Goal: Transaction & Acquisition: Purchase product/service

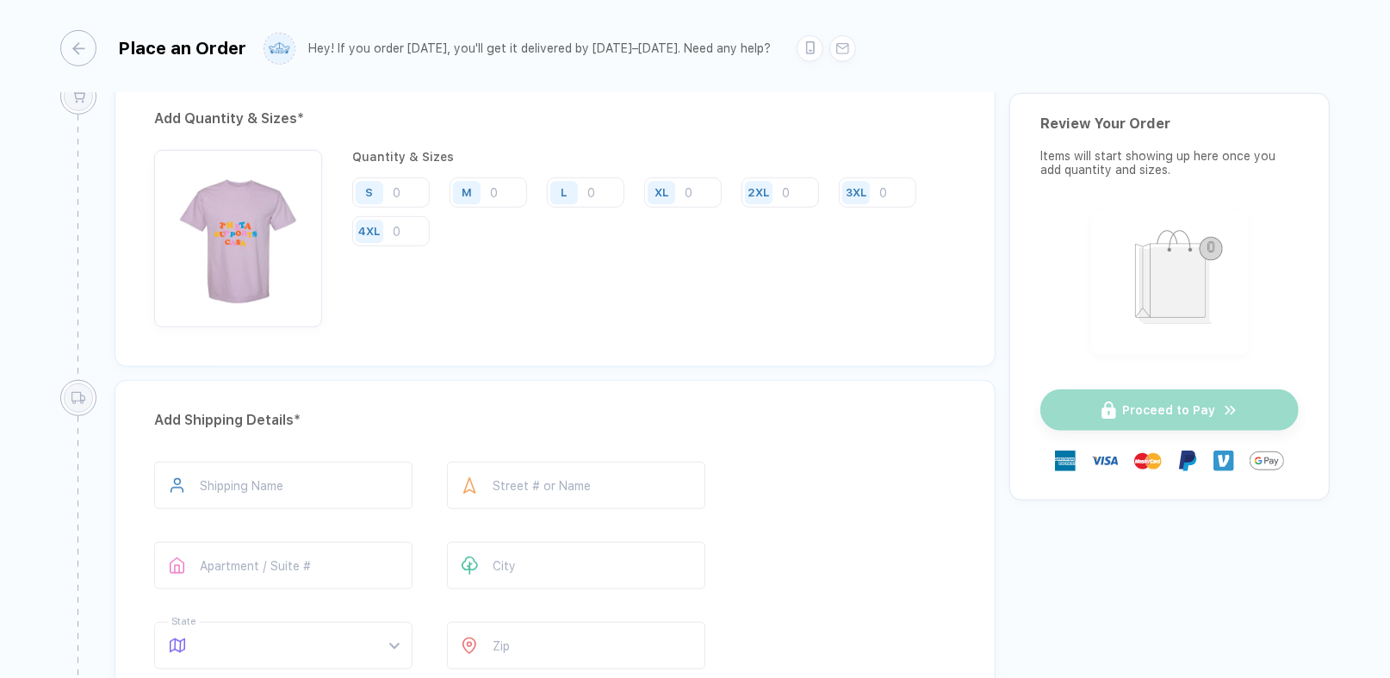
scroll to position [752, 0]
click at [498, 196] on input "number" at bounding box center [487, 192] width 77 height 30
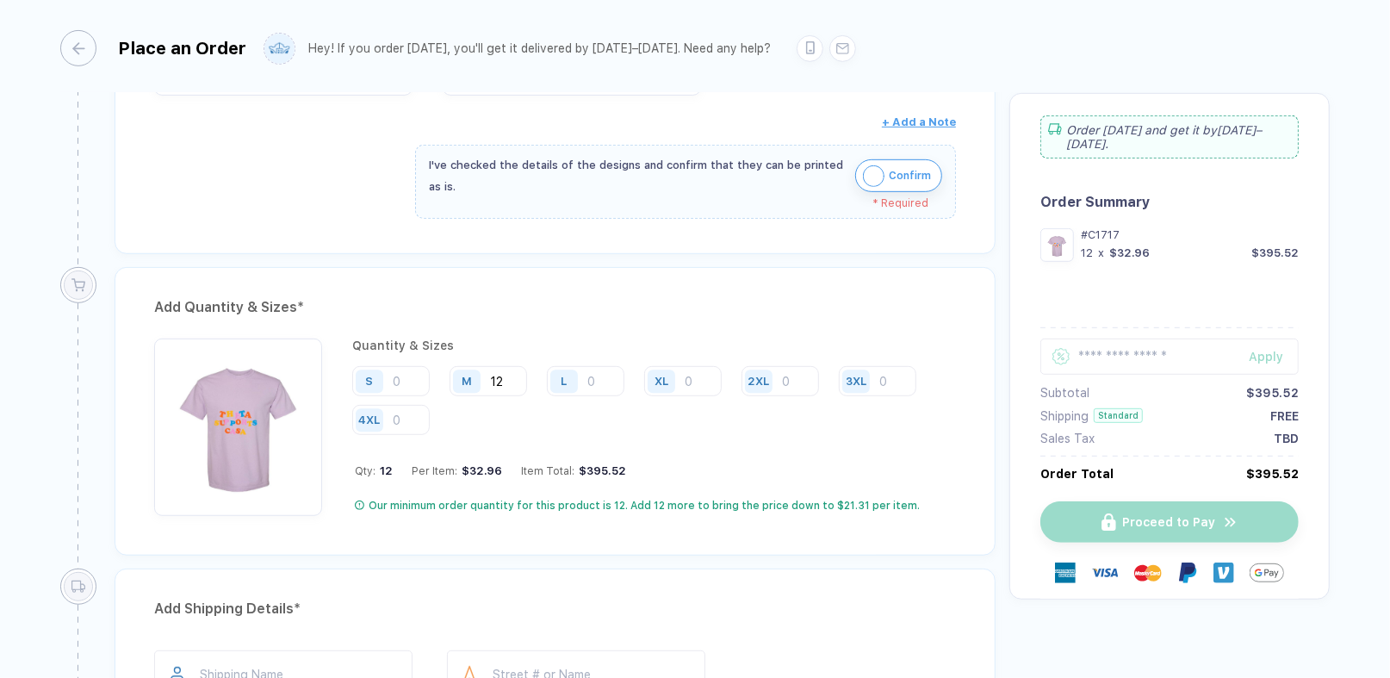
scroll to position [561, 0]
type input "12"
click at [878, 176] on img "button" at bounding box center [874, 178] width 22 height 22
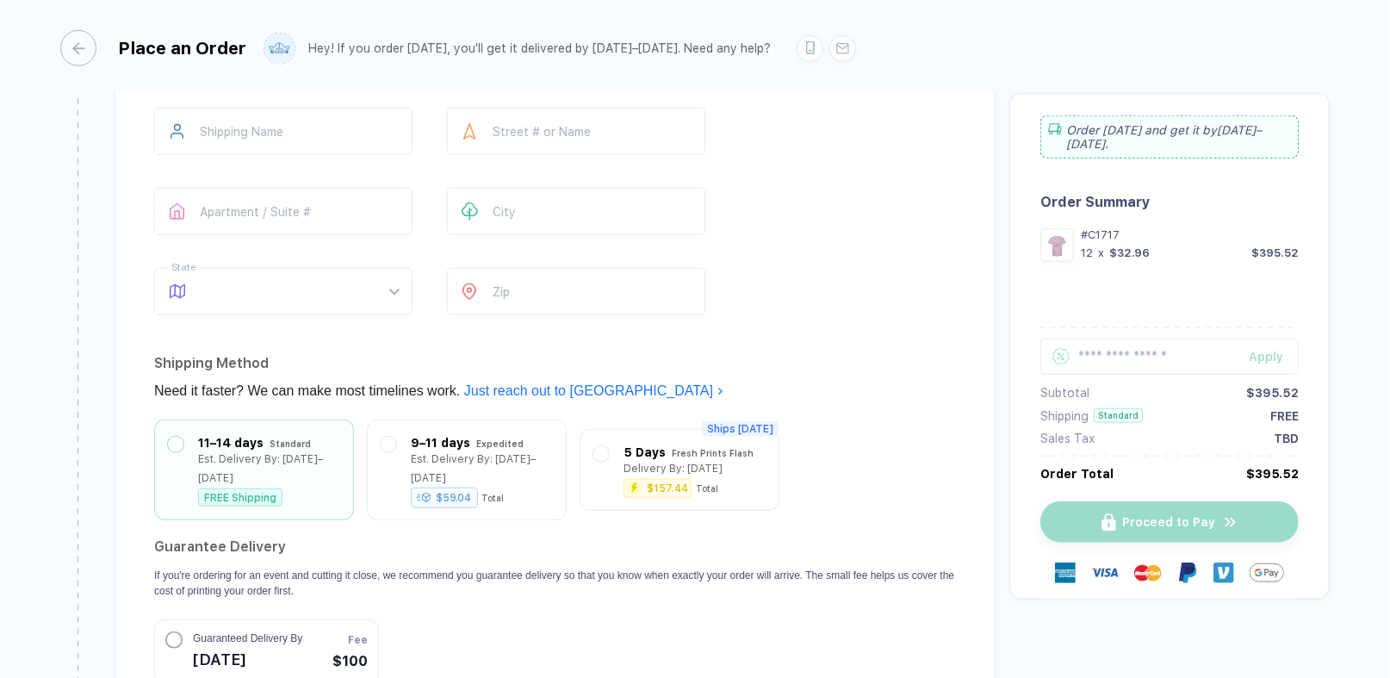
scroll to position [1092, 0]
click at [289, 139] on input "text" at bounding box center [283, 132] width 258 height 47
type input "****"
type input "**********"
click at [591, 214] on input "text" at bounding box center [576, 212] width 258 height 47
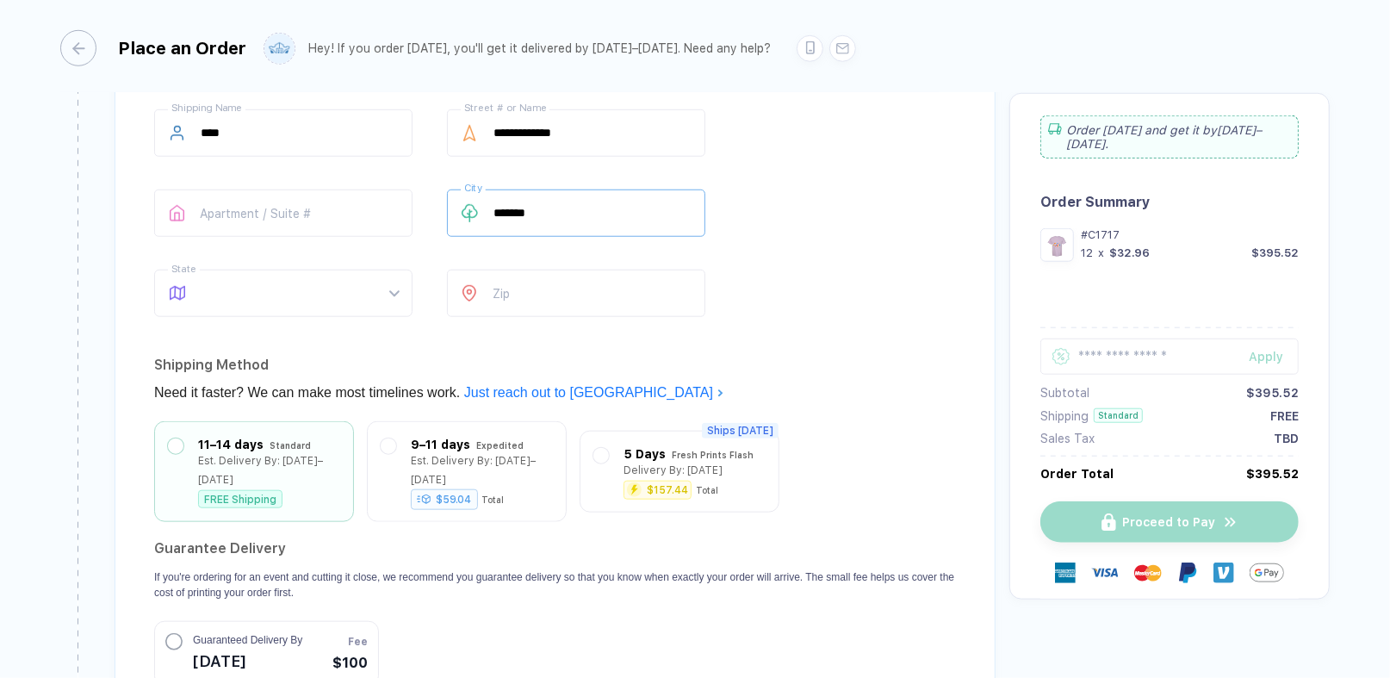
type input "*******"
type input "**"
click at [547, 287] on input "number" at bounding box center [576, 292] width 258 height 47
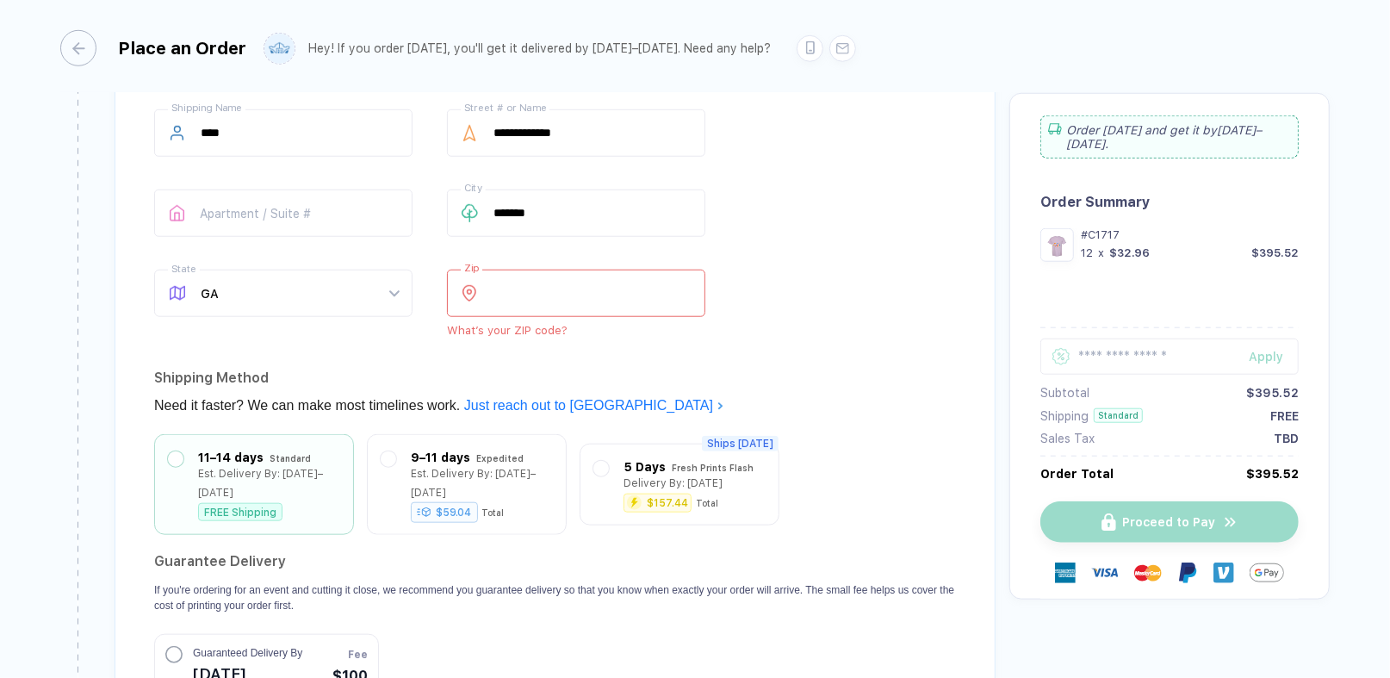
click at [661, 279] on input "number" at bounding box center [576, 292] width 258 height 47
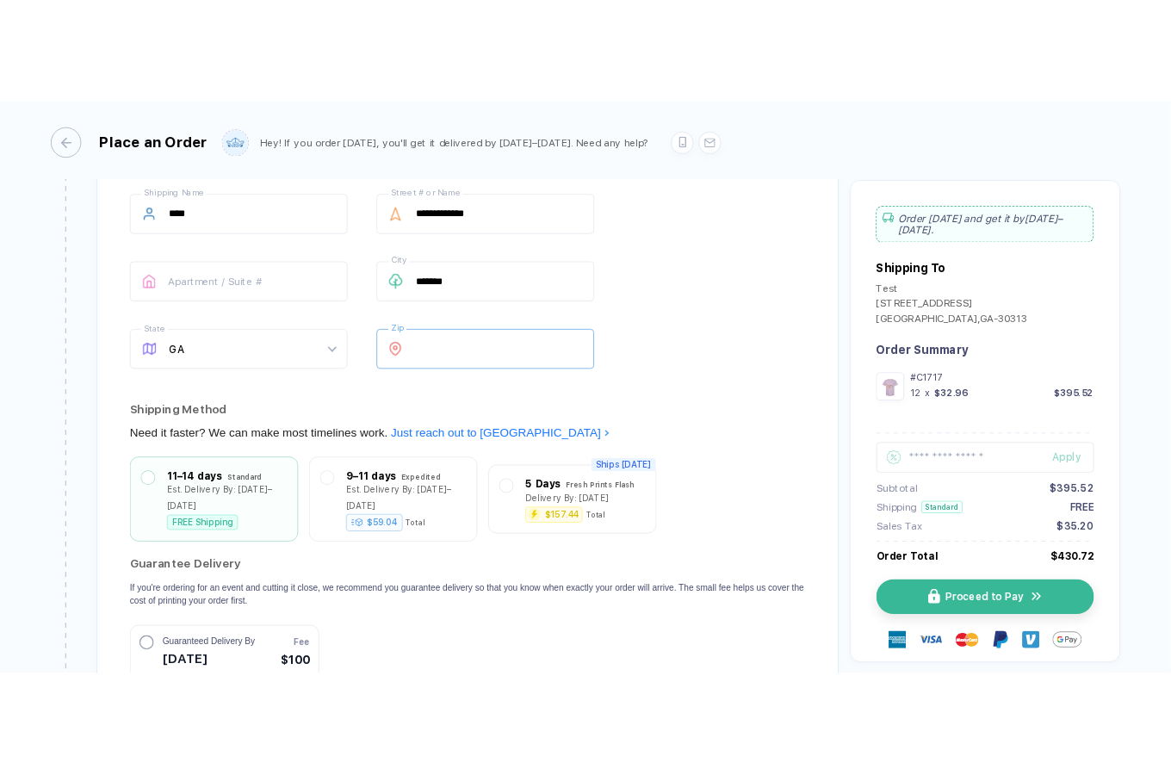
scroll to position [1432, 0]
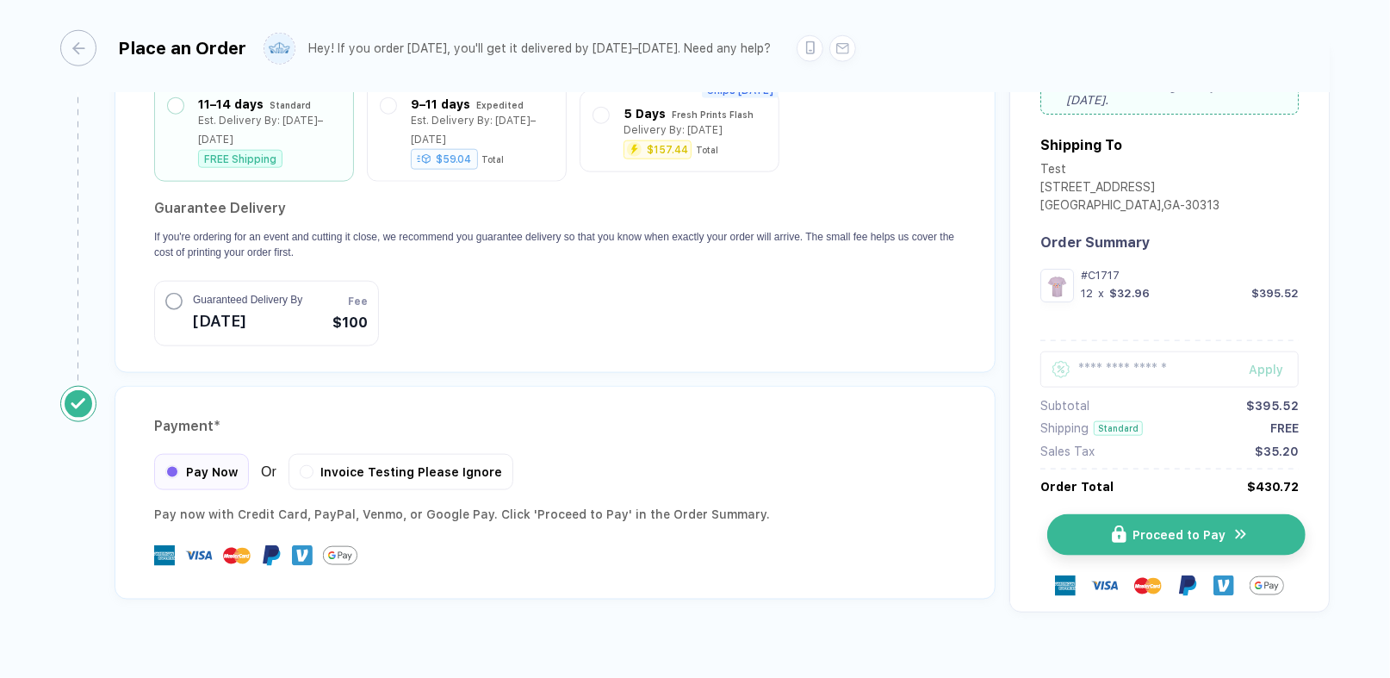
type input "*****"
click at [1096, 514] on button "Proceed to Pay" at bounding box center [1176, 534] width 258 height 41
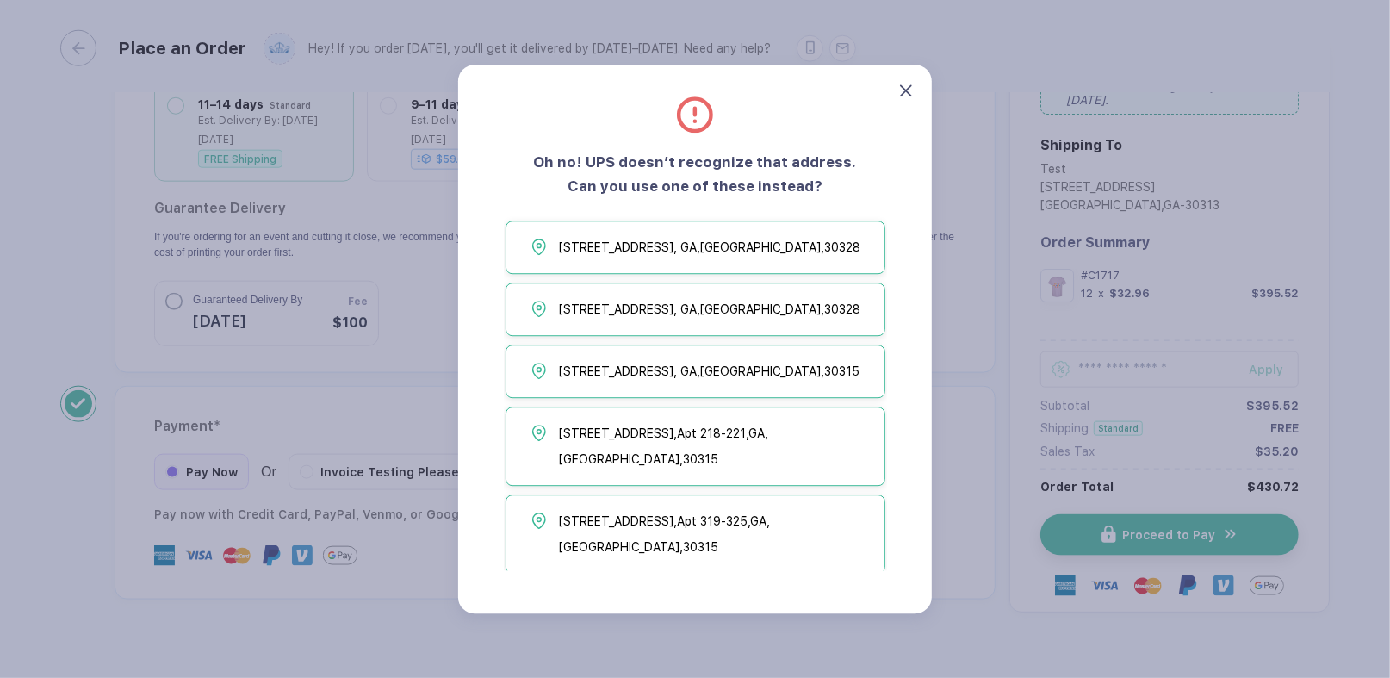
click at [906, 84] on icon at bounding box center [906, 90] width 12 height 12
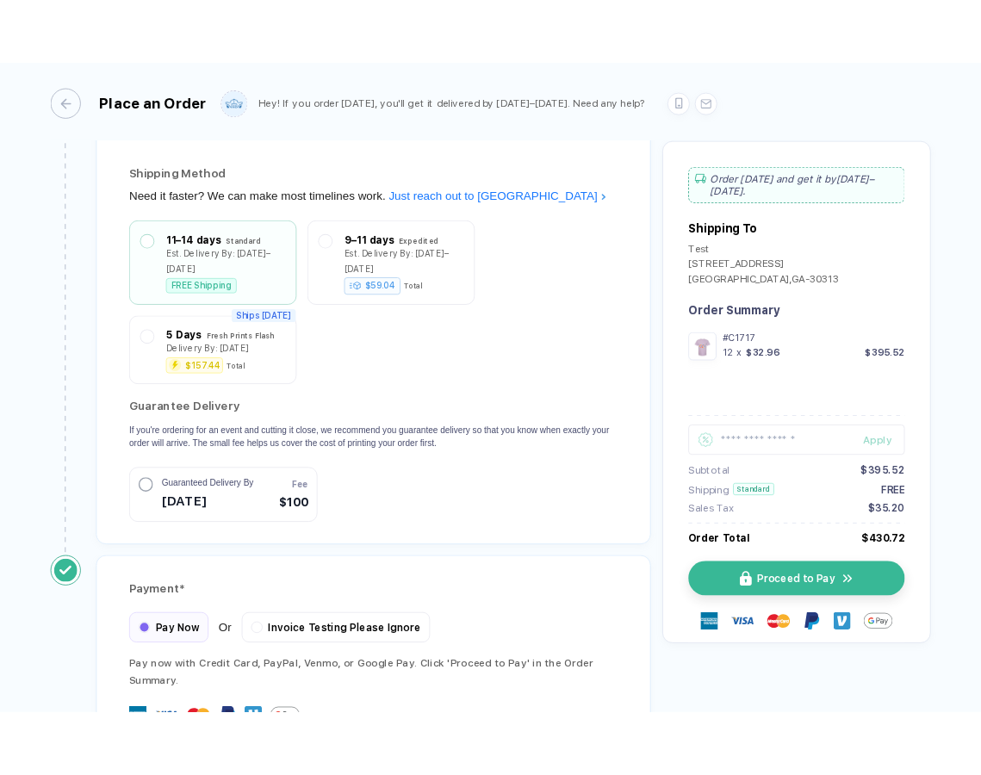
scroll to position [1485, 0]
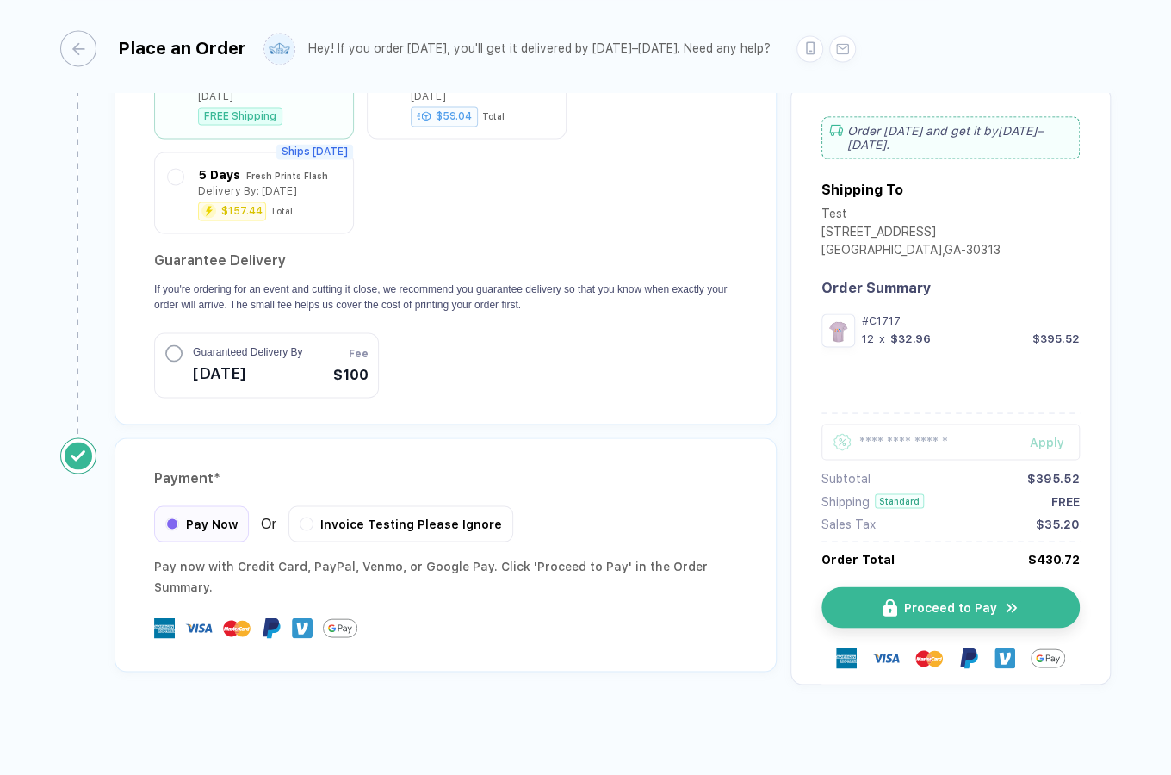
click at [942, 605] on span "Proceed to Pay" at bounding box center [950, 607] width 93 height 14
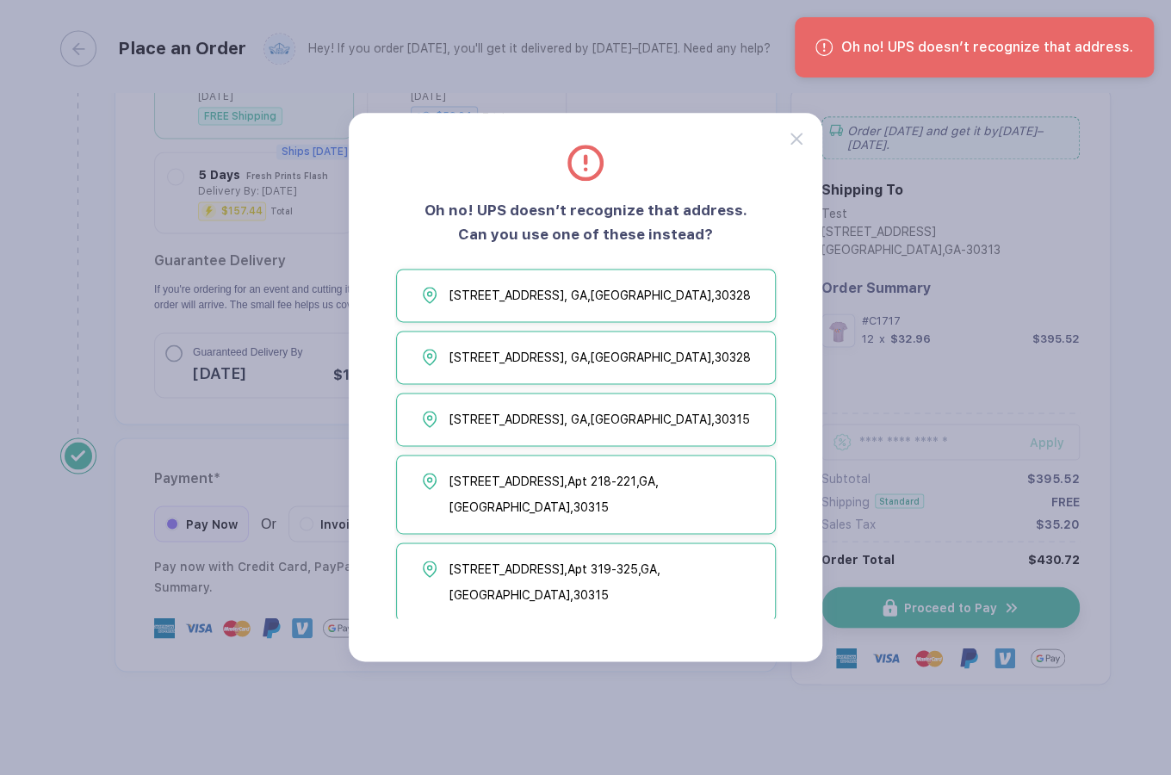
click at [796, 139] on icon at bounding box center [796, 139] width 12 height 12
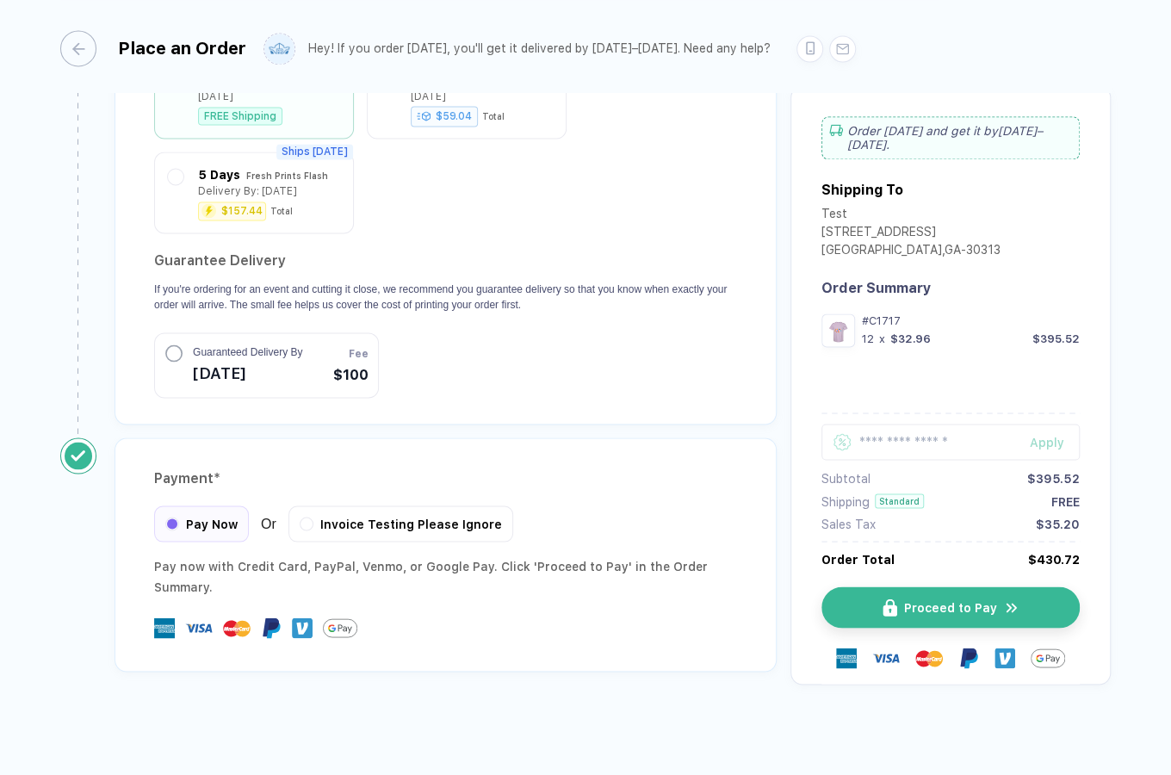
click at [910, 604] on span "Proceed to Pay" at bounding box center [950, 607] width 93 height 14
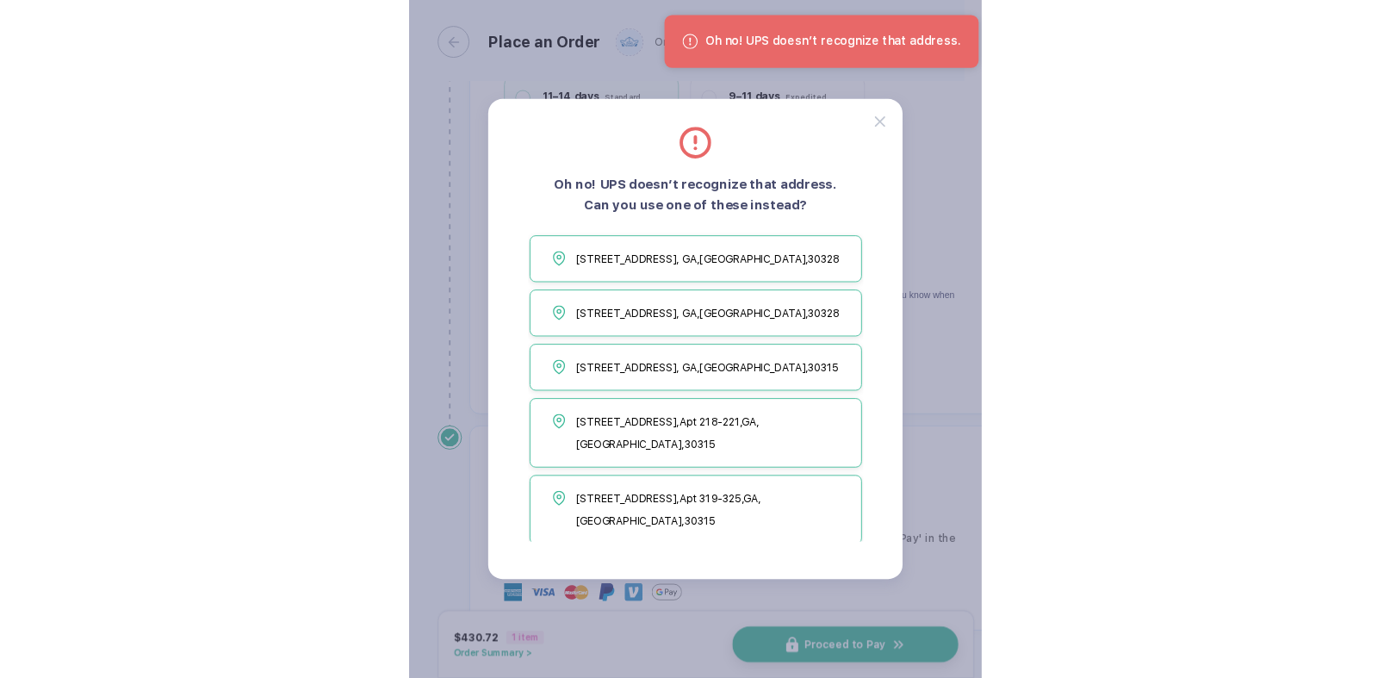
scroll to position [1300, 0]
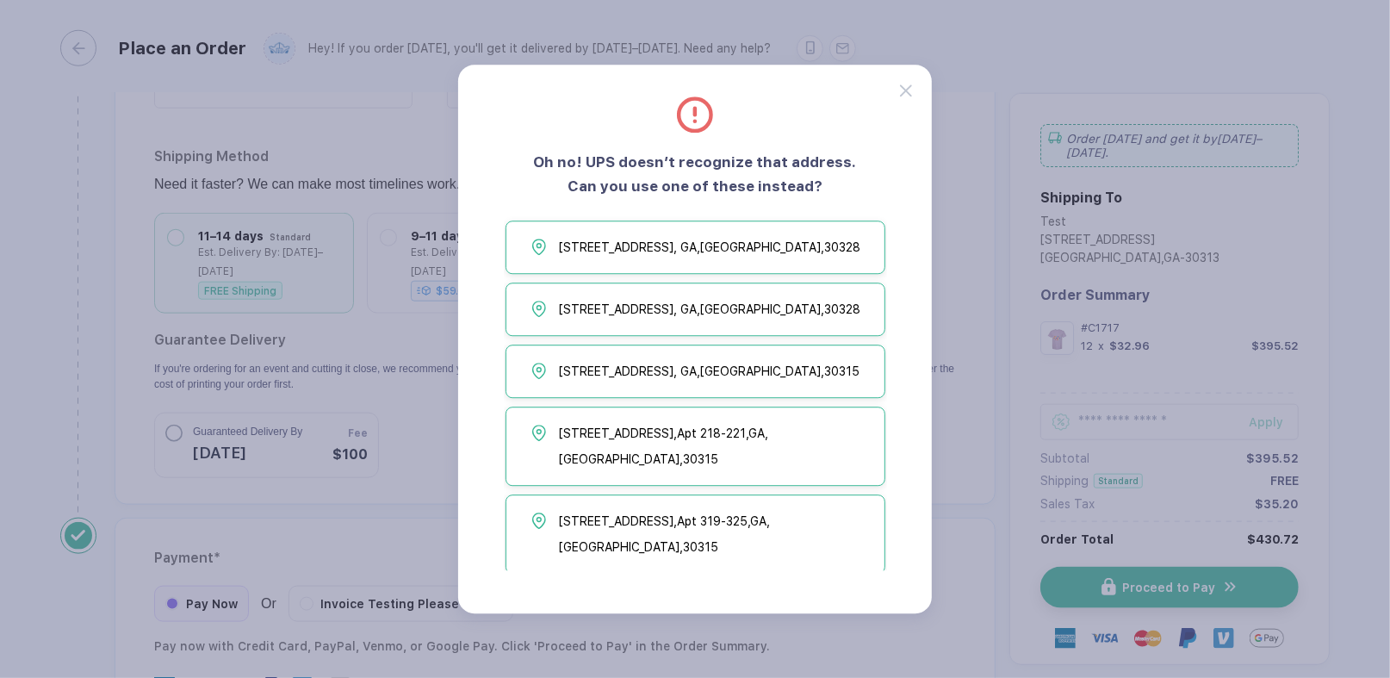
click at [907, 77] on div at bounding box center [916, 81] width 32 height 32
click at [904, 84] on div at bounding box center [916, 81] width 32 height 32
click at [909, 91] on icon at bounding box center [906, 90] width 12 height 12
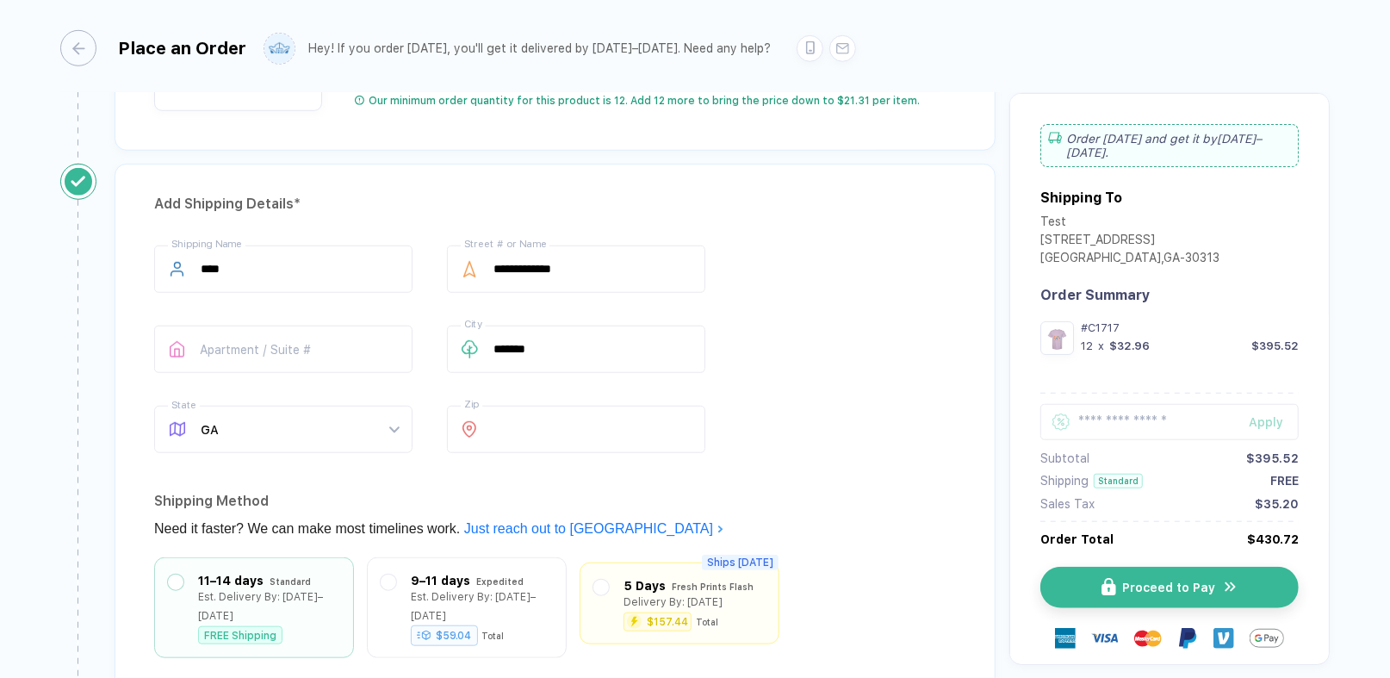
scroll to position [952, 0]
